Goal: Transaction & Acquisition: Book appointment/travel/reservation

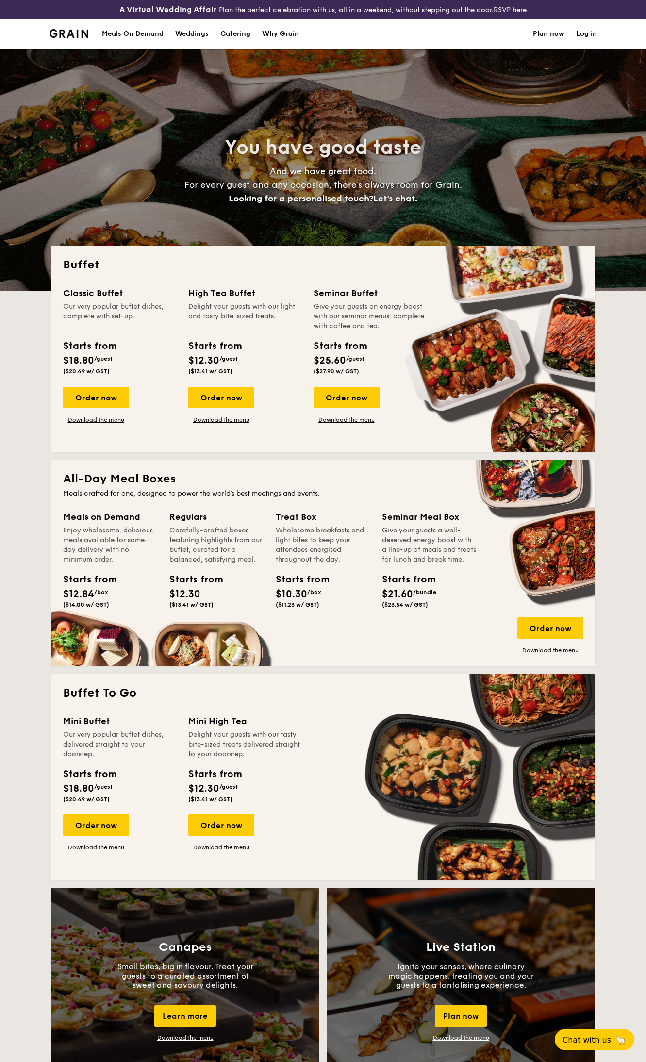
select select
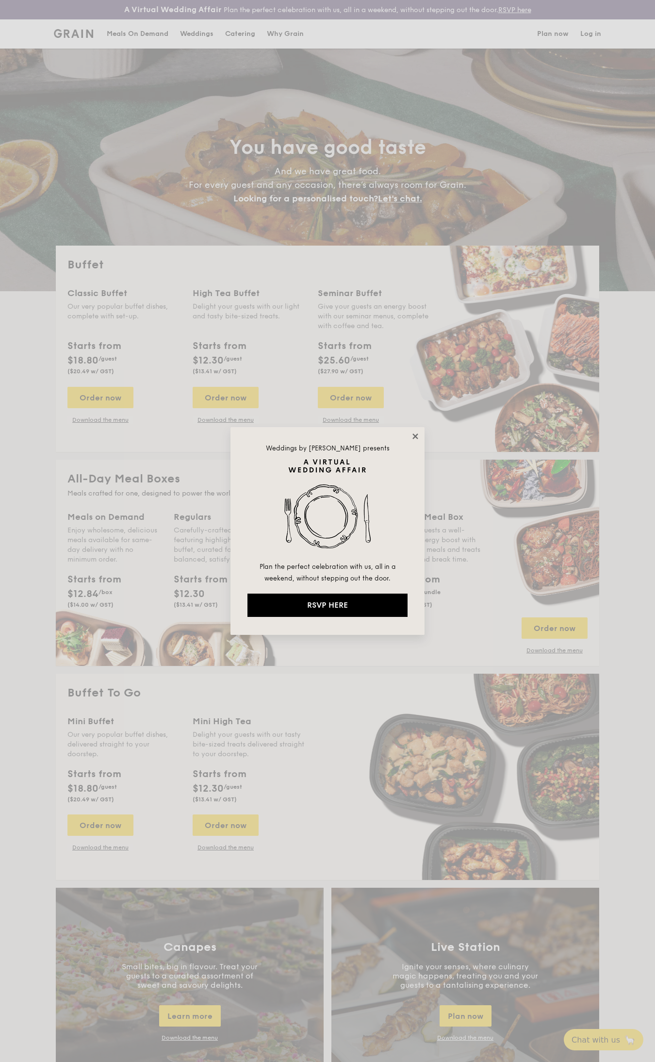
click at [413, 437] on icon at bounding box center [415, 436] width 9 height 9
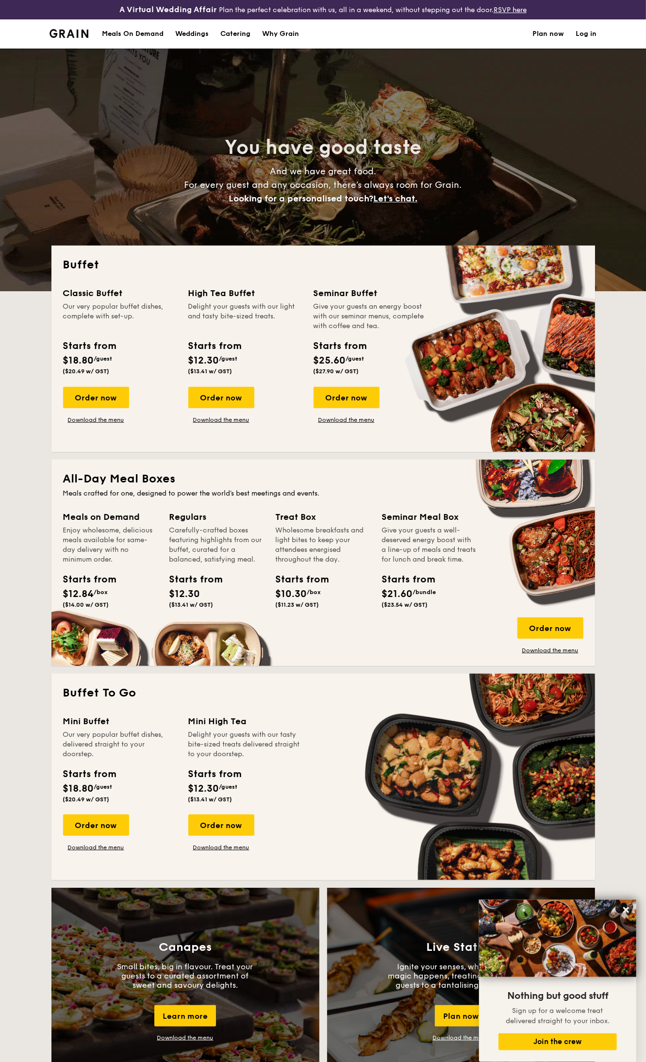
click at [239, 37] on h1 "Catering" at bounding box center [235, 33] width 30 height 29
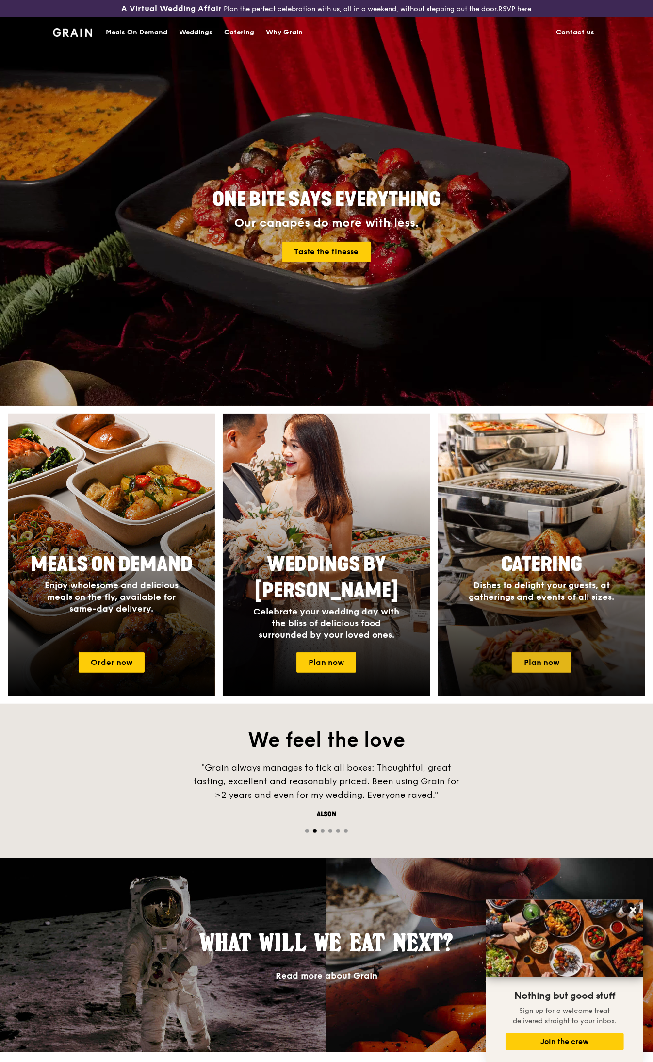
click at [537, 658] on link "Plan now" at bounding box center [542, 662] width 60 height 20
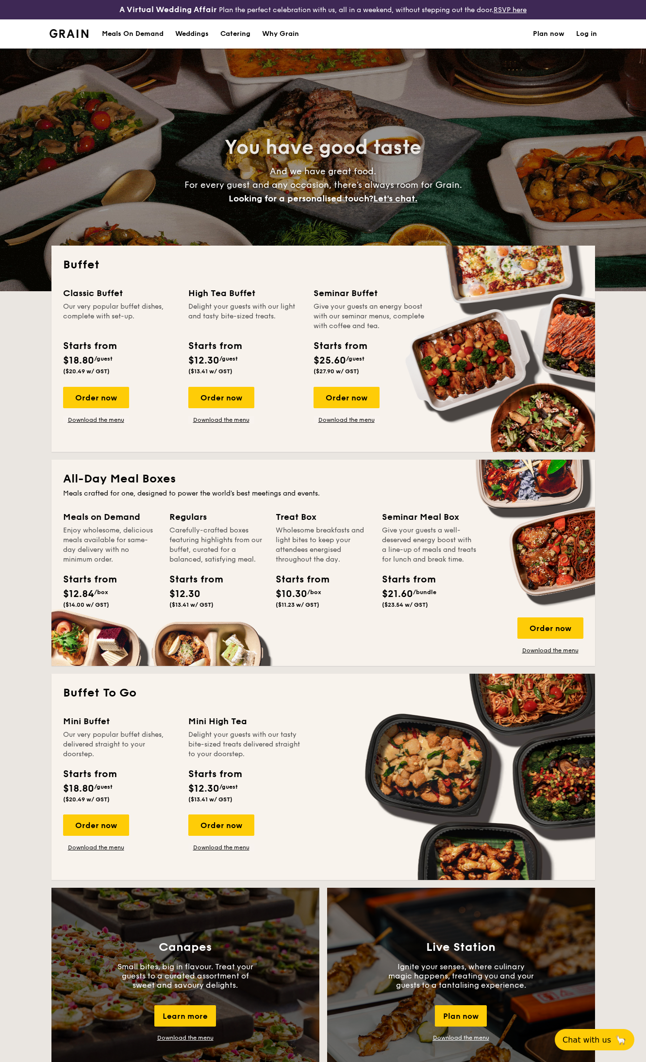
select select
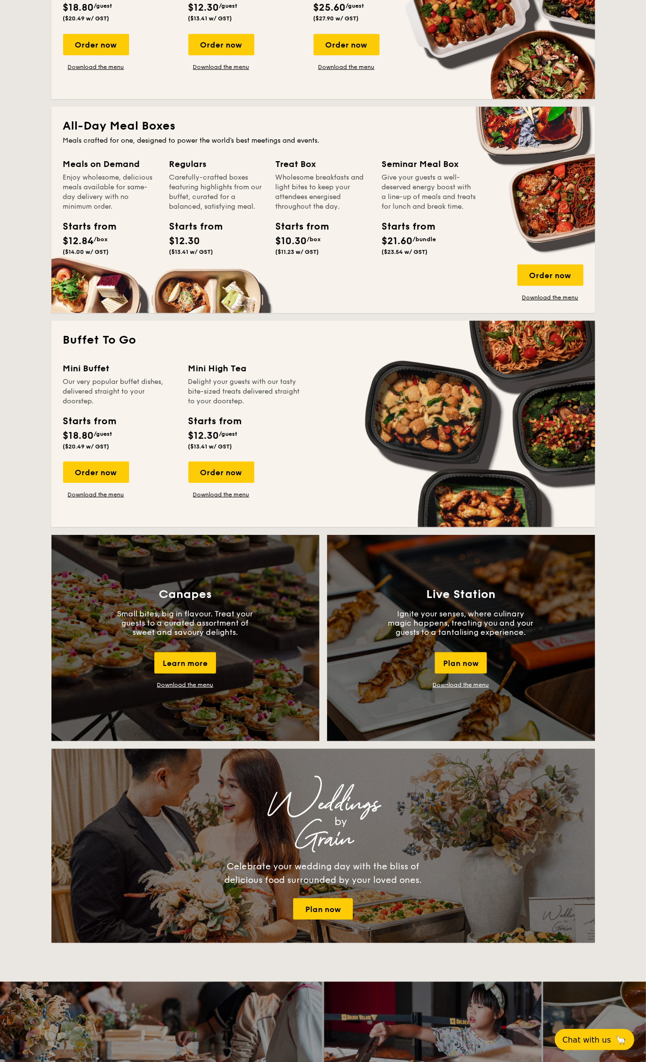
scroll to position [121, 0]
